Goal: Task Accomplishment & Management: Use online tool/utility

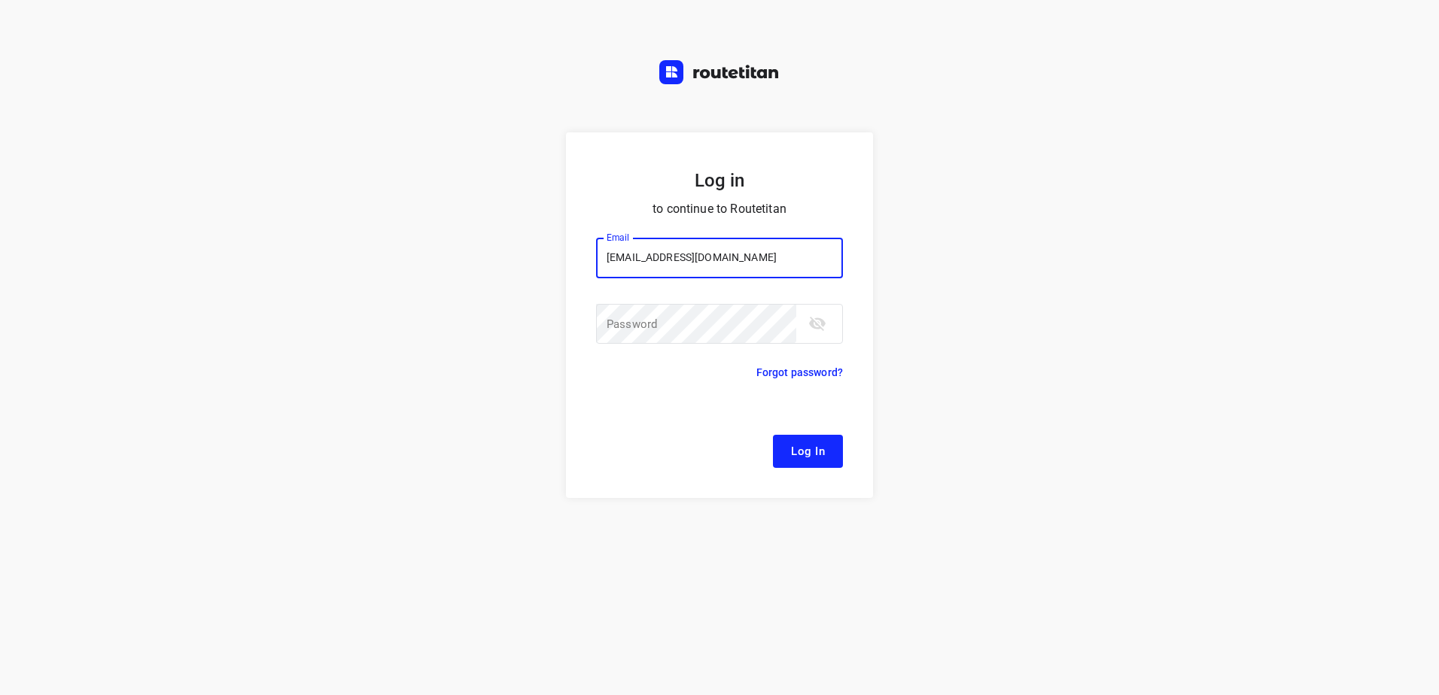
type input "[EMAIL_ADDRESS][DOMAIN_NAME]"
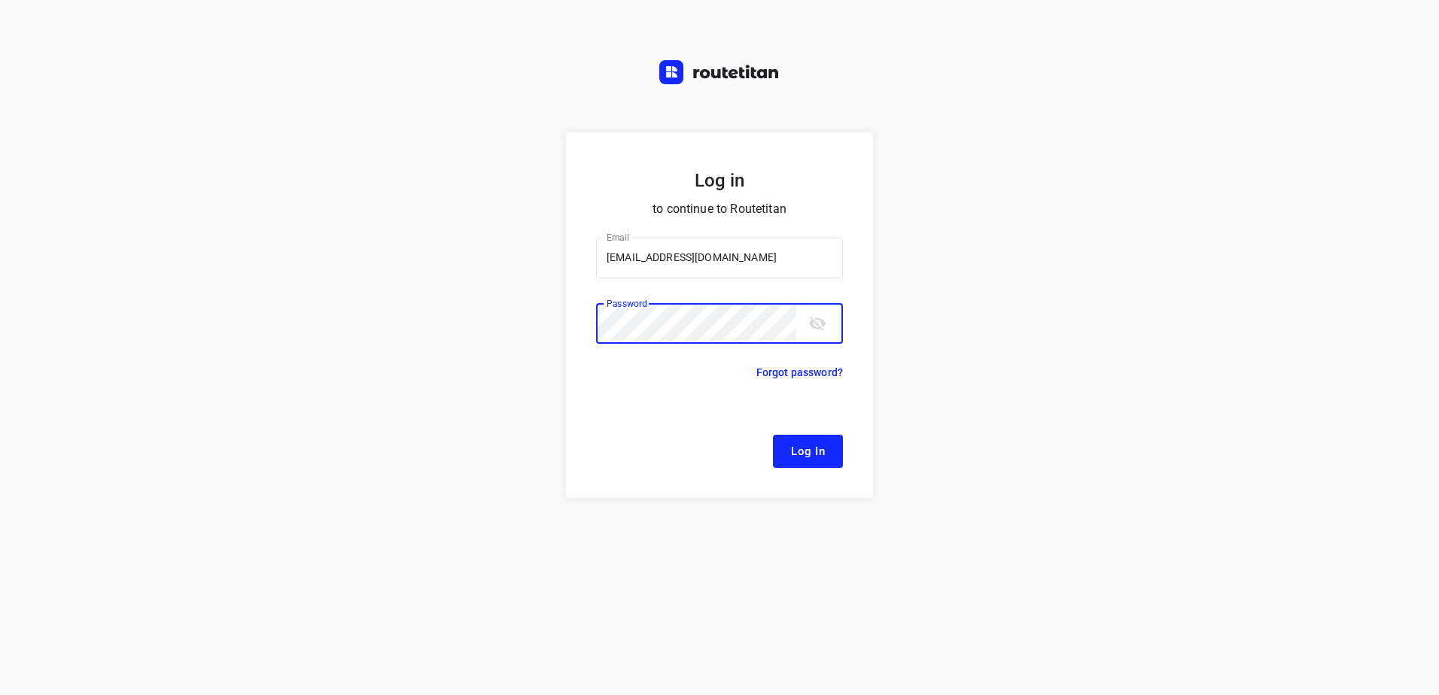
click at [773, 435] on button "Log In" at bounding box center [808, 451] width 70 height 33
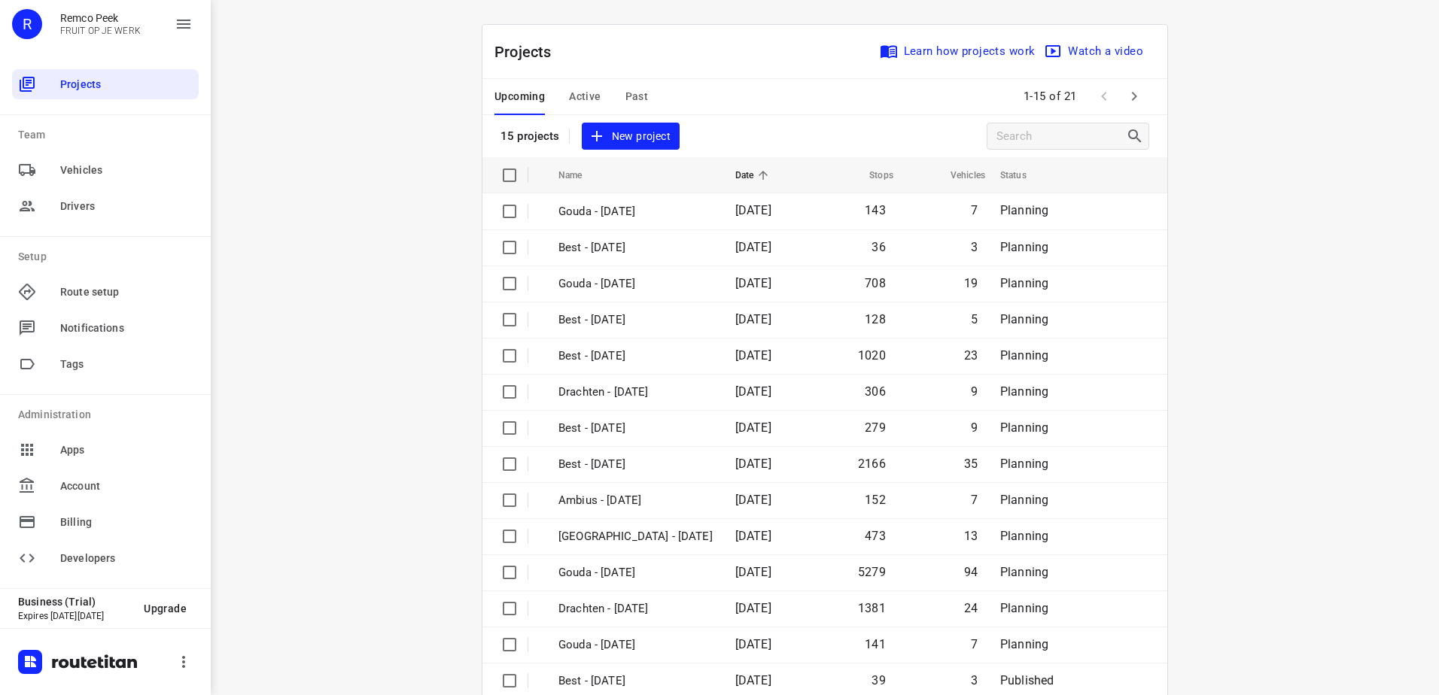
click at [569, 109] on button "Active" at bounding box center [585, 97] width 32 height 36
